Goal: Information Seeking & Learning: Learn about a topic

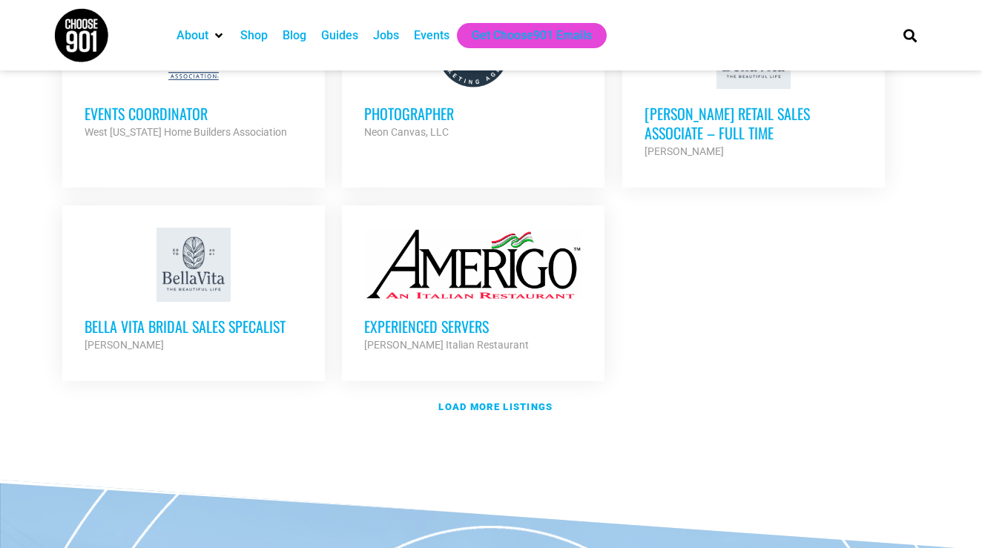
scroll to position [1772, 0]
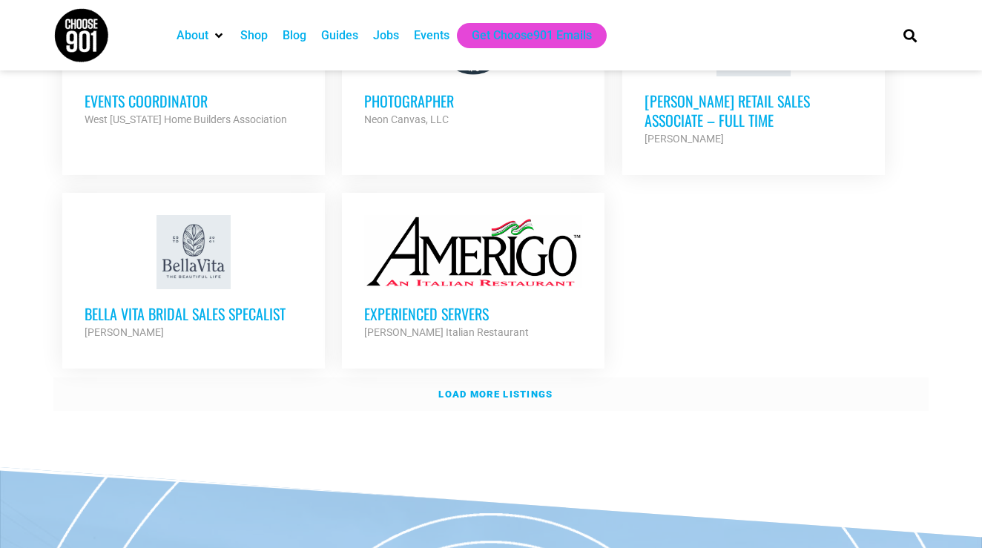
click at [495, 389] on strong "Load more listings" at bounding box center [495, 394] width 114 height 11
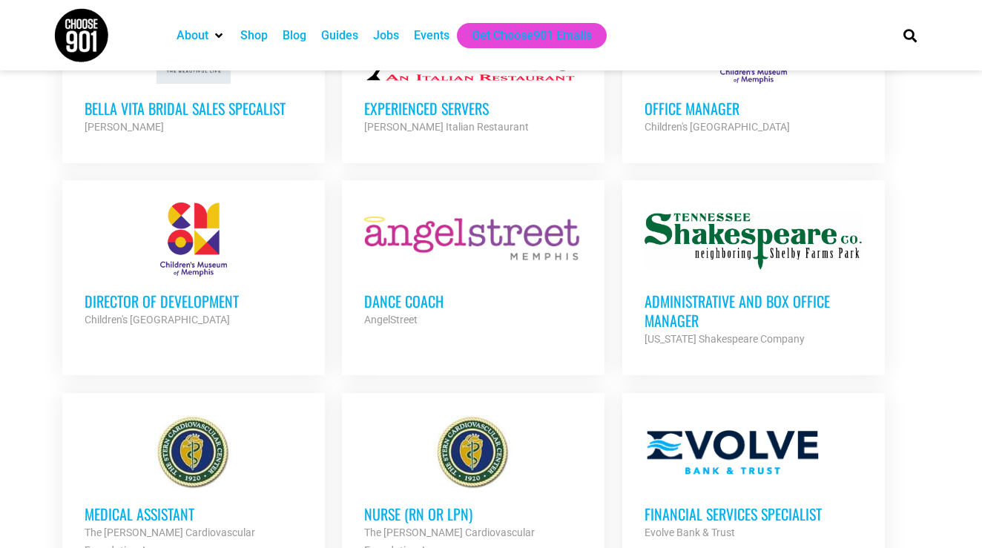
scroll to position [2012, 0]
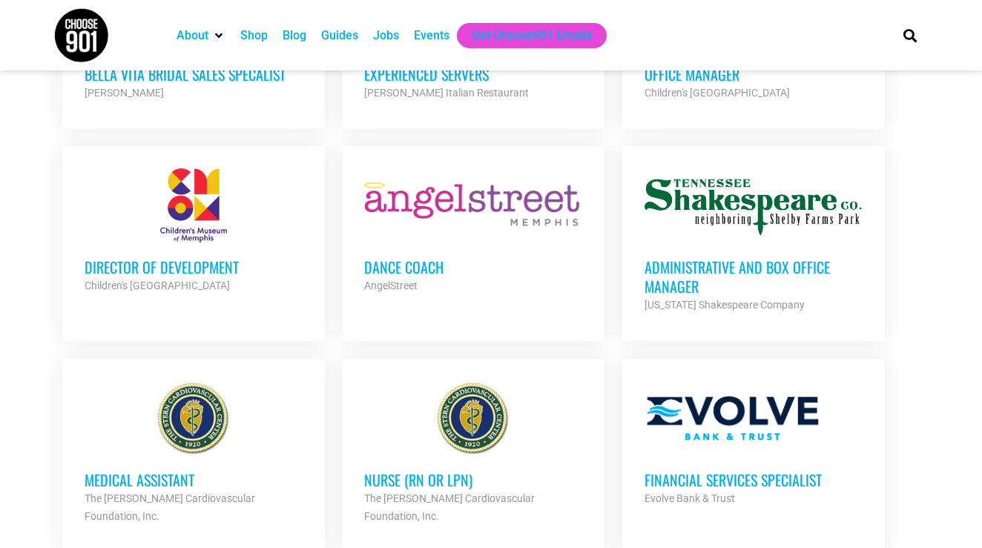
click at [208, 257] on h3 "Director of Development" at bounding box center [194, 266] width 218 height 19
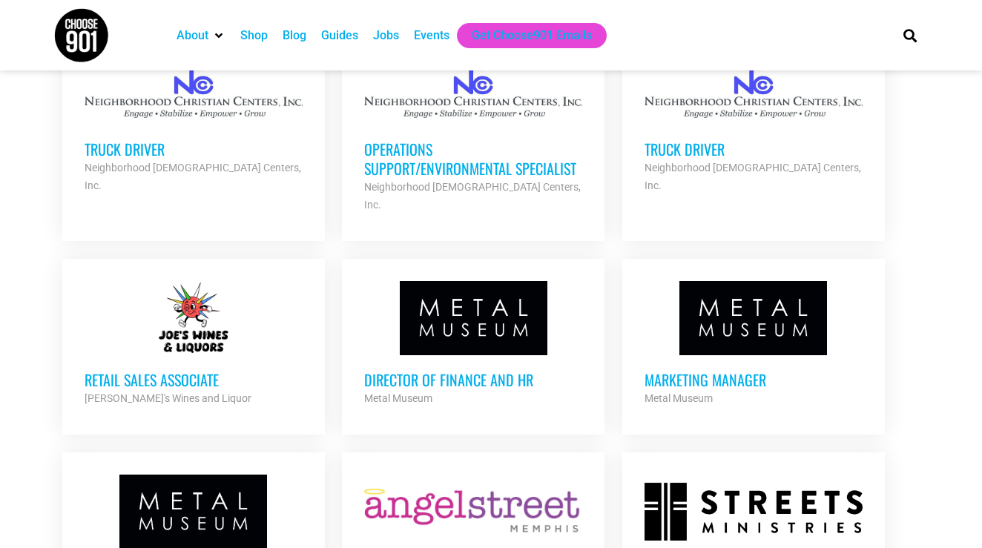
scroll to position [2555, 0]
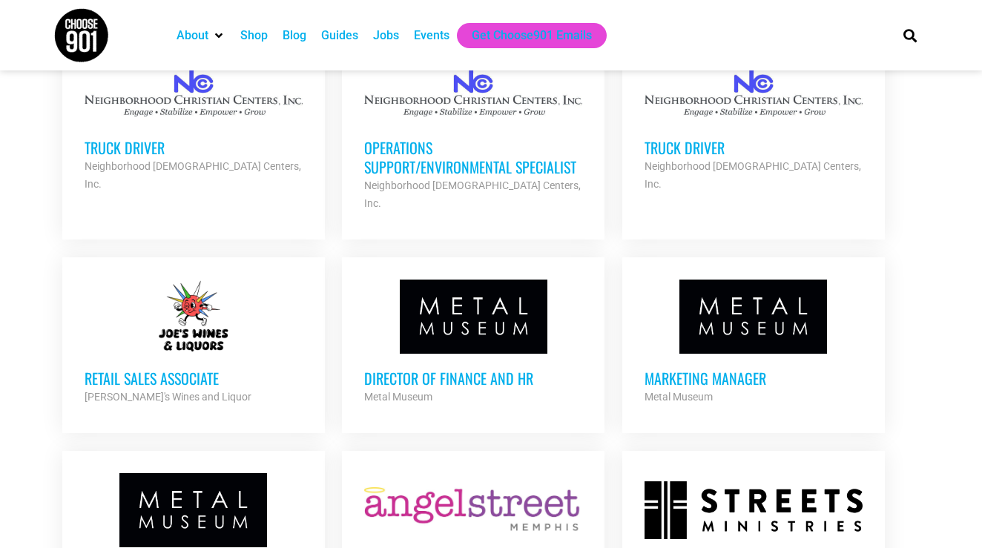
click at [670, 369] on h3 "Marketing Manager" at bounding box center [754, 378] width 218 height 19
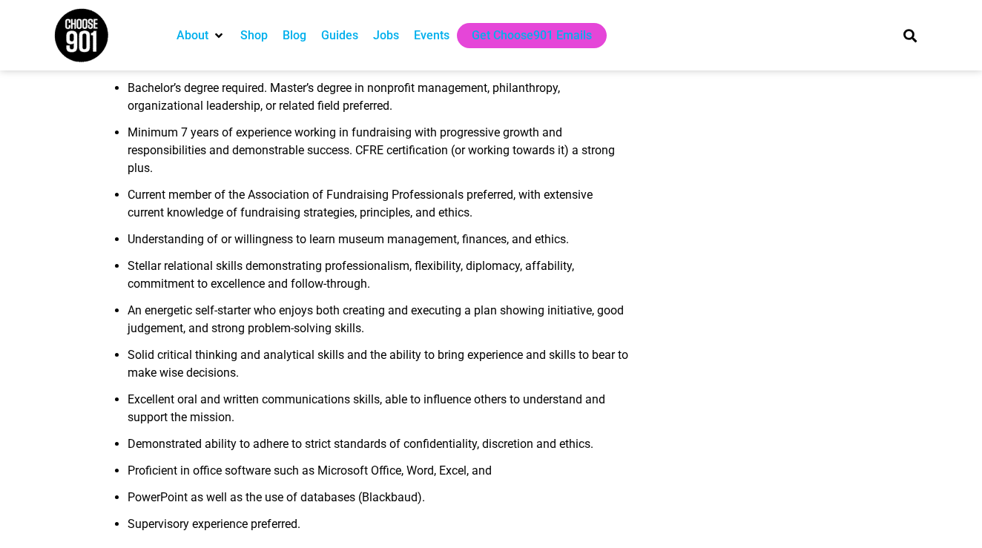
scroll to position [1114, 0]
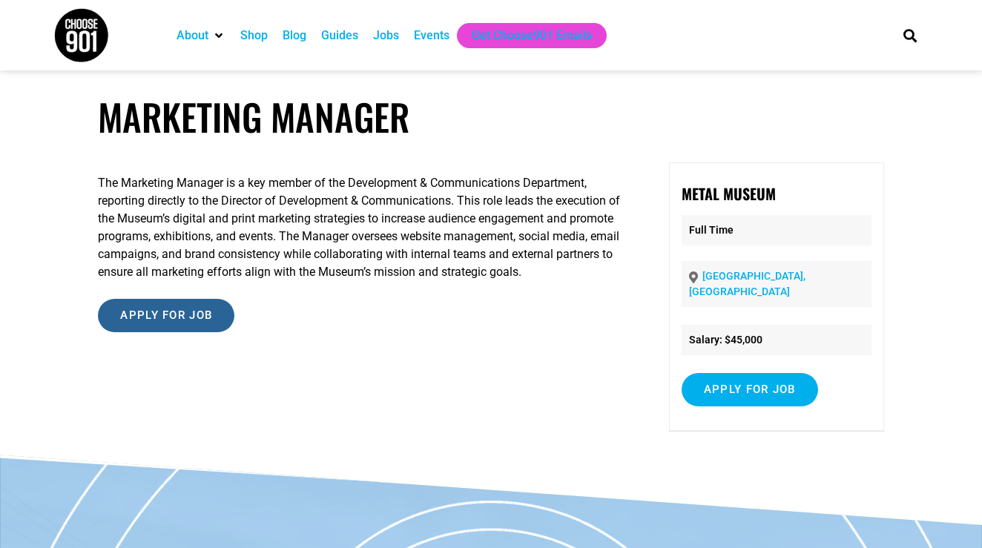
click at [185, 332] on input "Apply for job" at bounding box center [166, 315] width 136 height 33
click at [170, 328] on input "Apply for job" at bounding box center [166, 315] width 136 height 33
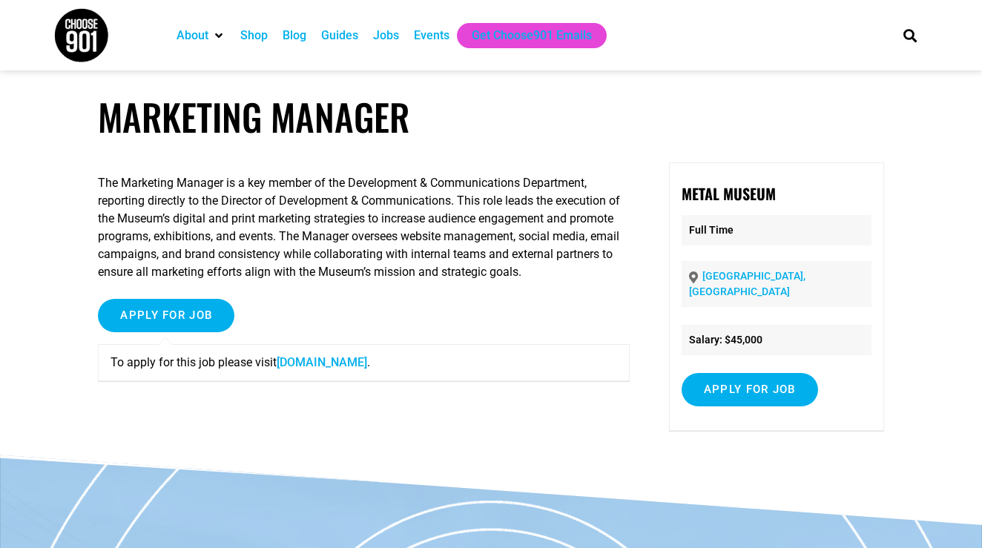
click at [347, 369] on link "[DOMAIN_NAME]" at bounding box center [322, 362] width 91 height 14
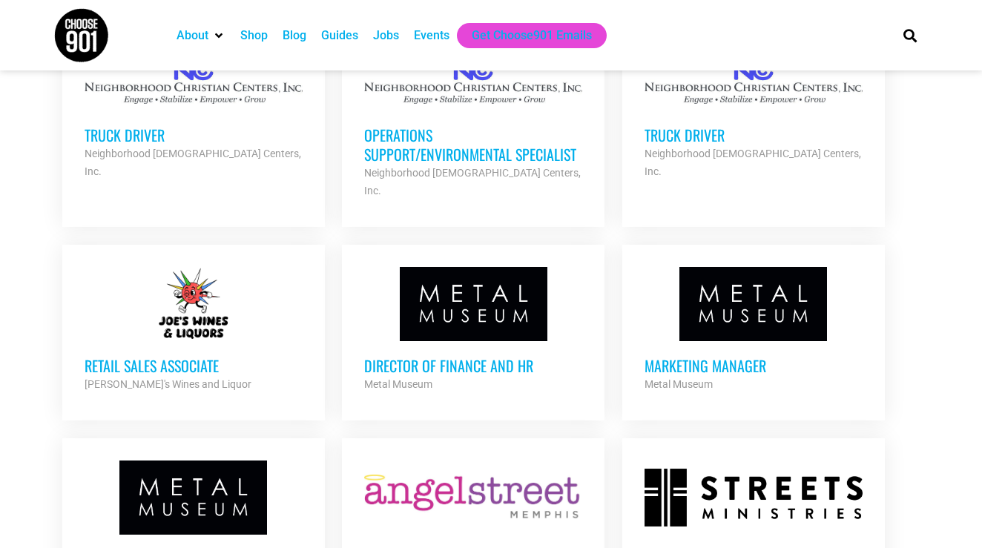
scroll to position [2756, 0]
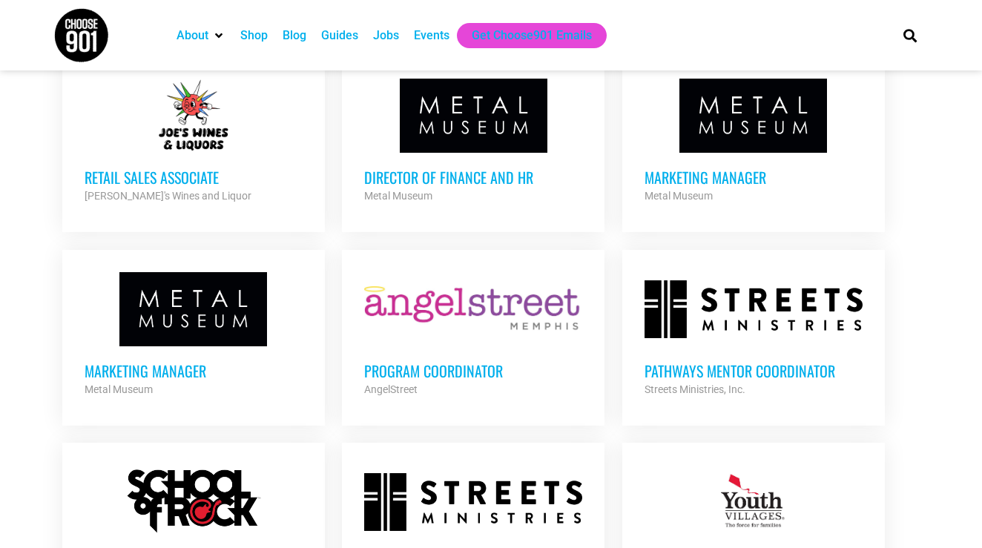
click at [237, 361] on h3 "Marketing Manager" at bounding box center [194, 370] width 218 height 19
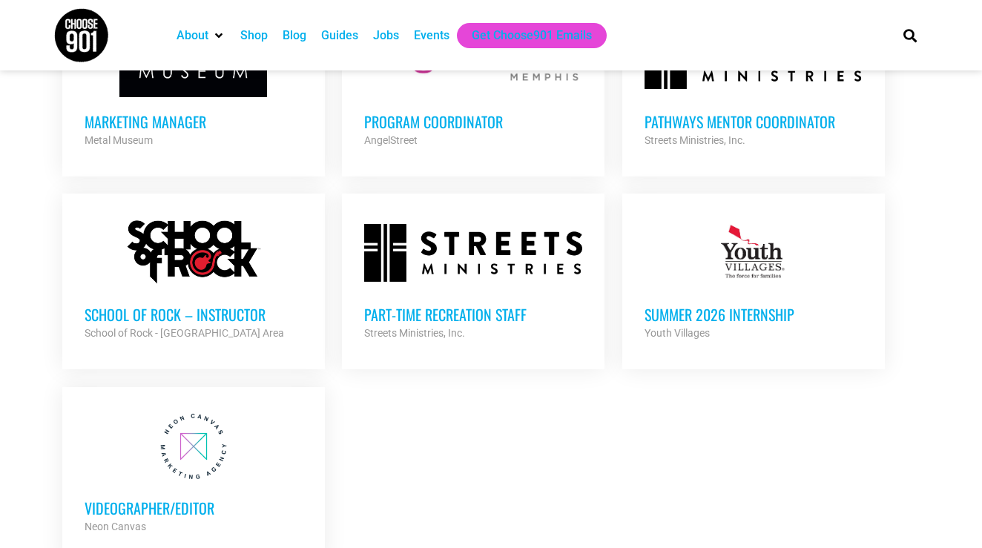
scroll to position [3006, 0]
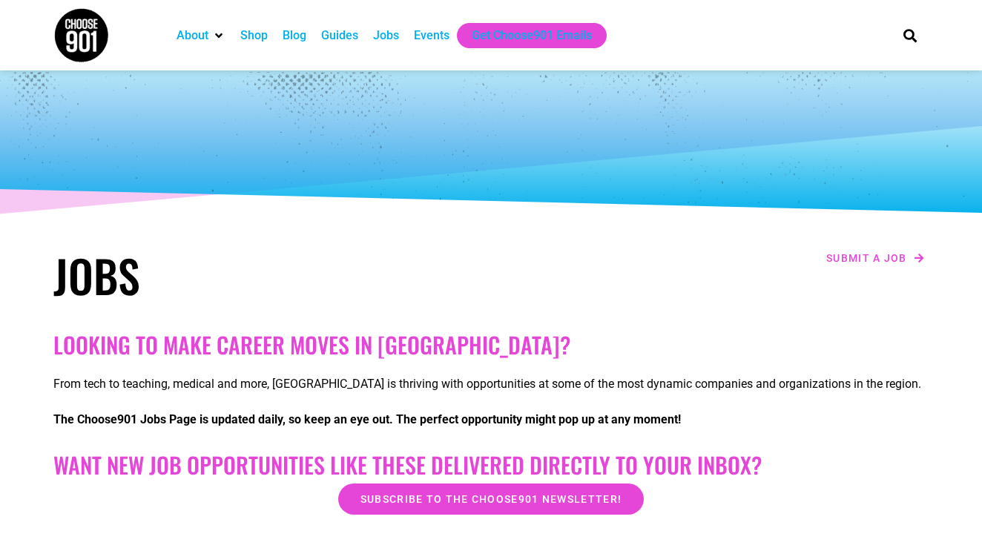
scroll to position [0, 0]
